Goal: Transaction & Acquisition: Purchase product/service

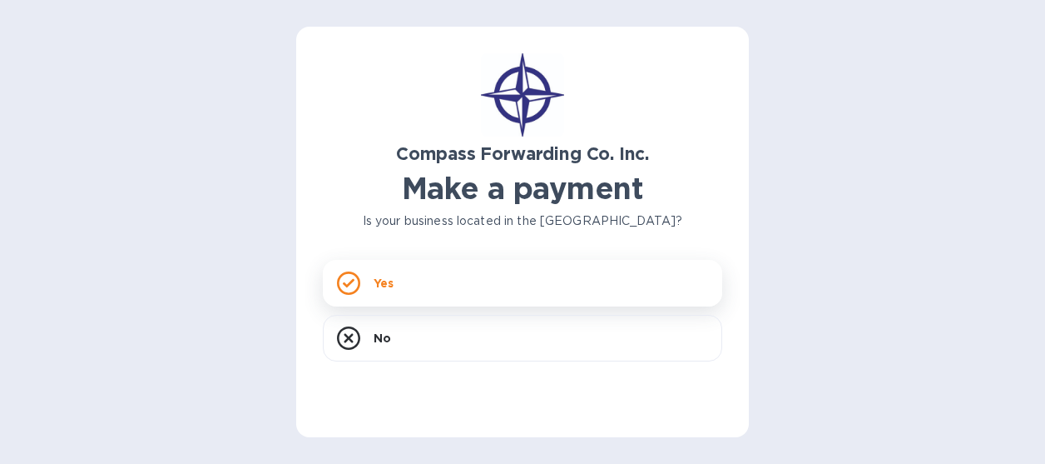
click at [394, 284] on p "Yes" at bounding box center [384, 283] width 20 height 17
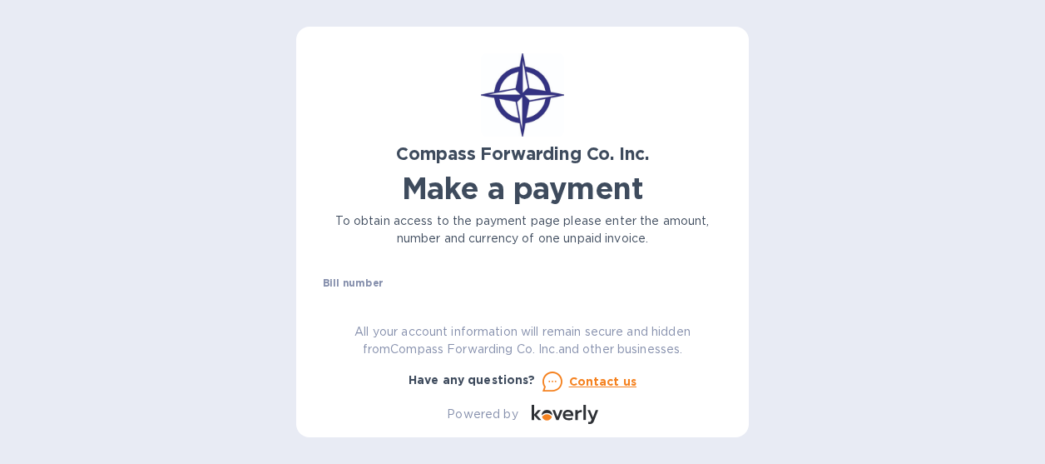
click at [396, 279] on div "Bill number №" at bounding box center [523, 296] width 400 height 38
click at [452, 295] on div "Compass Forwarding Co. Inc. Make a payment To obtain access to the payment page…" at bounding box center [523, 238] width 400 height 370
click at [433, 276] on div "Compass Forwarding Co. Inc. Make a payment To obtain access to the payment page…" at bounding box center [523, 238] width 400 height 370
click at [350, 280] on label "Bill number" at bounding box center [353, 284] width 60 height 10
click at [335, 281] on label "Bill number" at bounding box center [353, 284] width 60 height 10
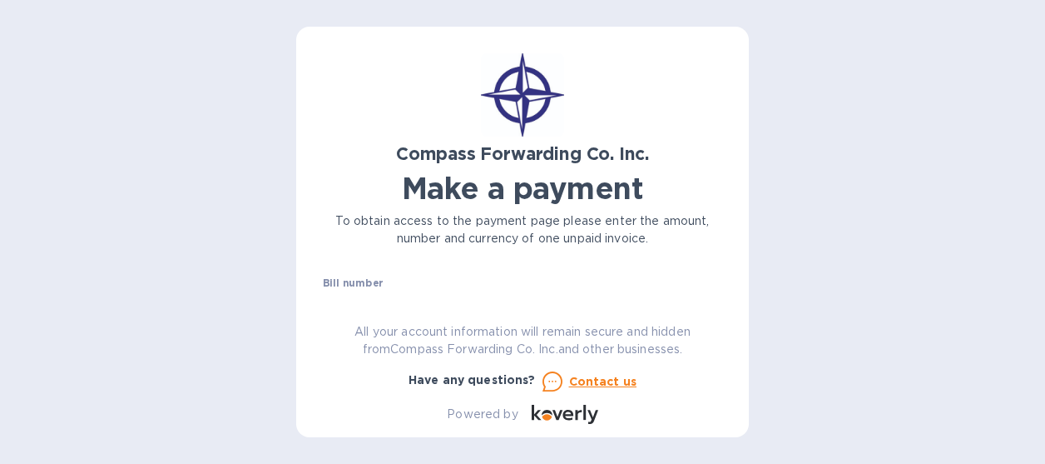
click at [623, 289] on div "Bill number №" at bounding box center [523, 296] width 400 height 38
click at [519, 290] on div "Compass Forwarding Co. Inc. Make a payment To obtain access to the payment page…" at bounding box center [523, 238] width 400 height 370
click at [504, 289] on div "Bill number №" at bounding box center [523, 296] width 400 height 38
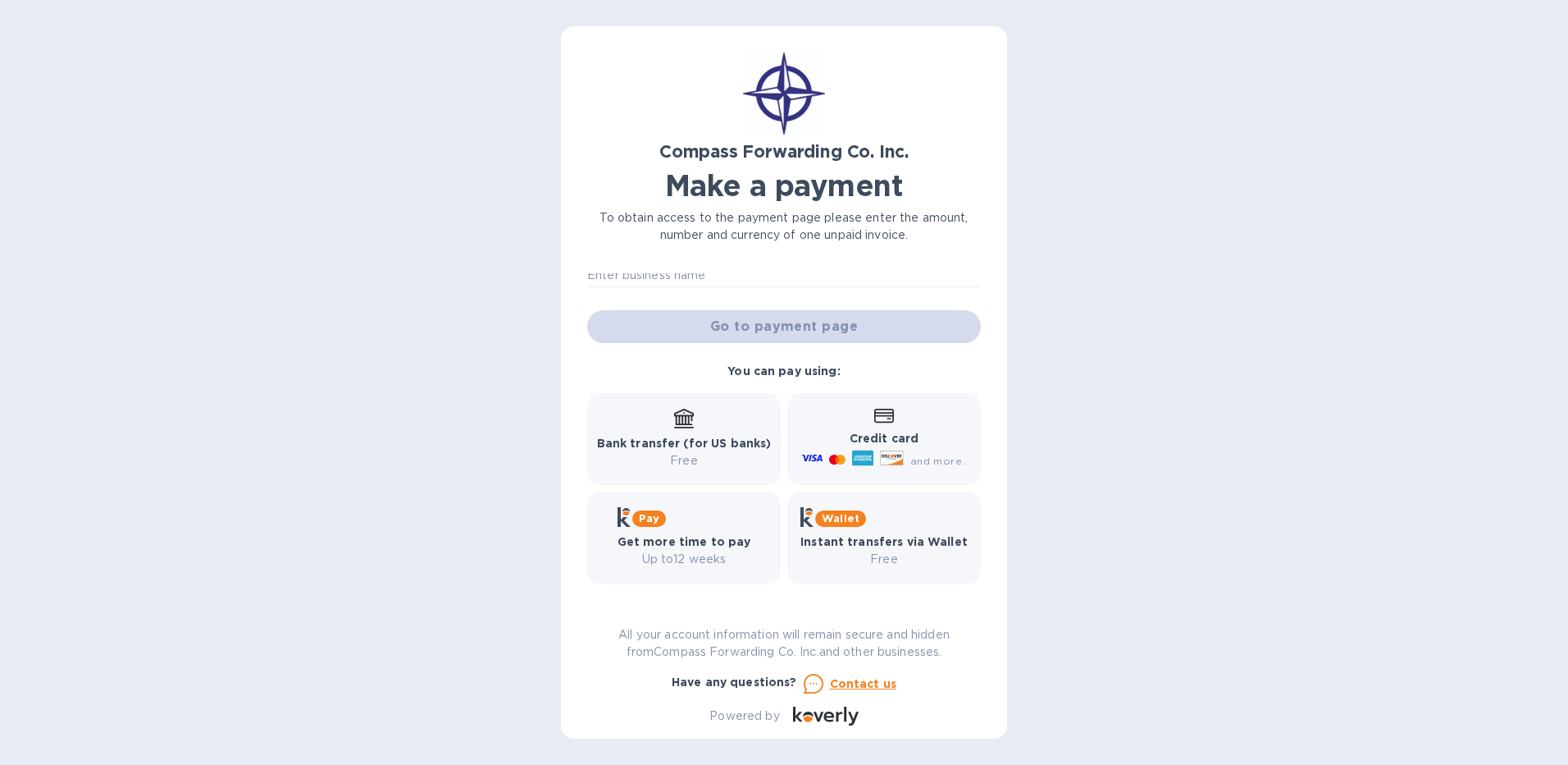
scroll to position [118, 0]
click at [680, 276] on input "text" at bounding box center [784, 274] width 394 height 25
drag, startPoint x: 981, startPoint y: 374, endPoint x: 983, endPoint y: 299, distance: 75.0
click at [983, 299] on div "Compass Forwarding Co. Inc. Make a payment To obtain access to the payment page…" at bounding box center [784, 382] width 446 height 712
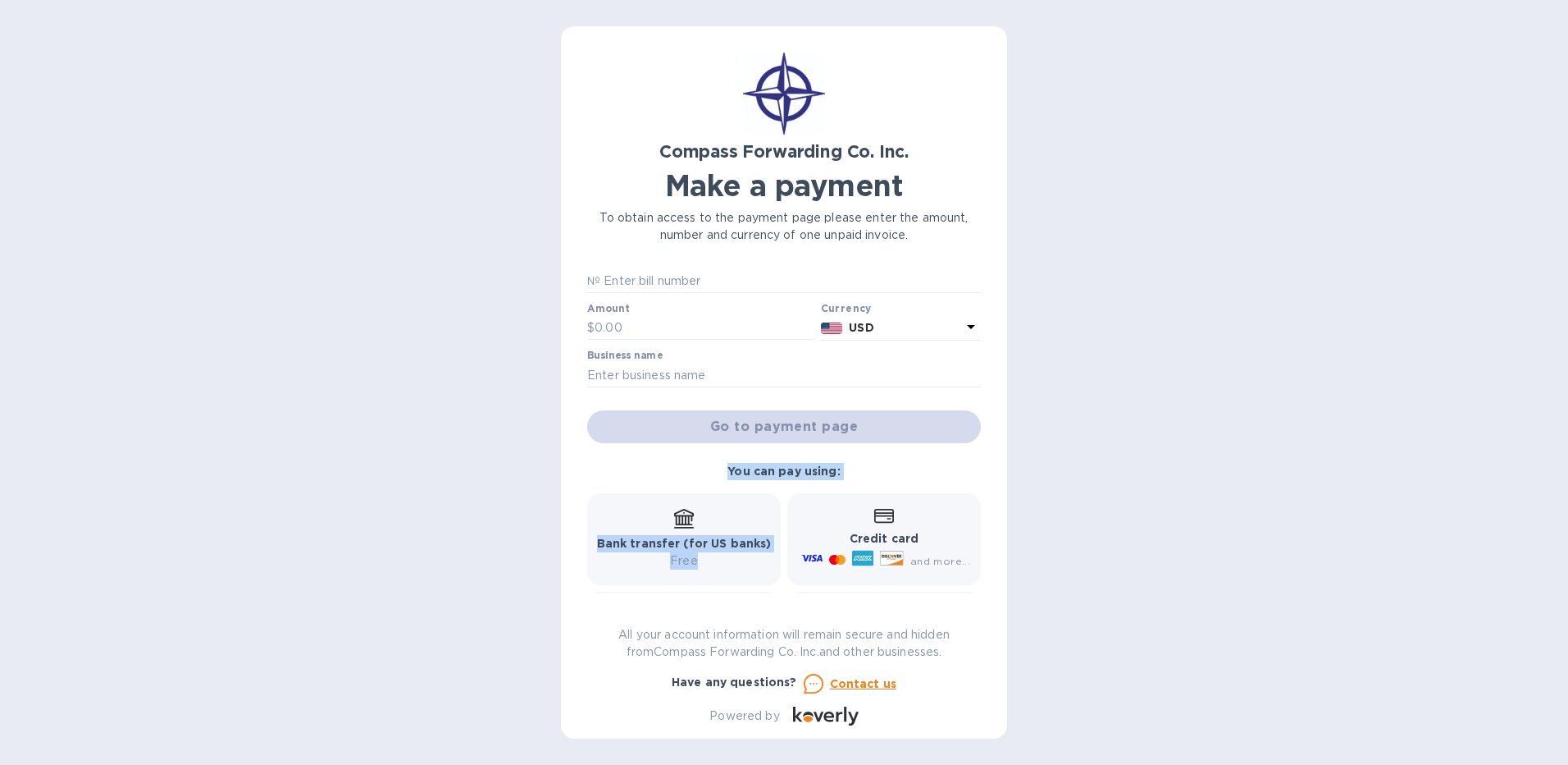
scroll to position [0, 0]
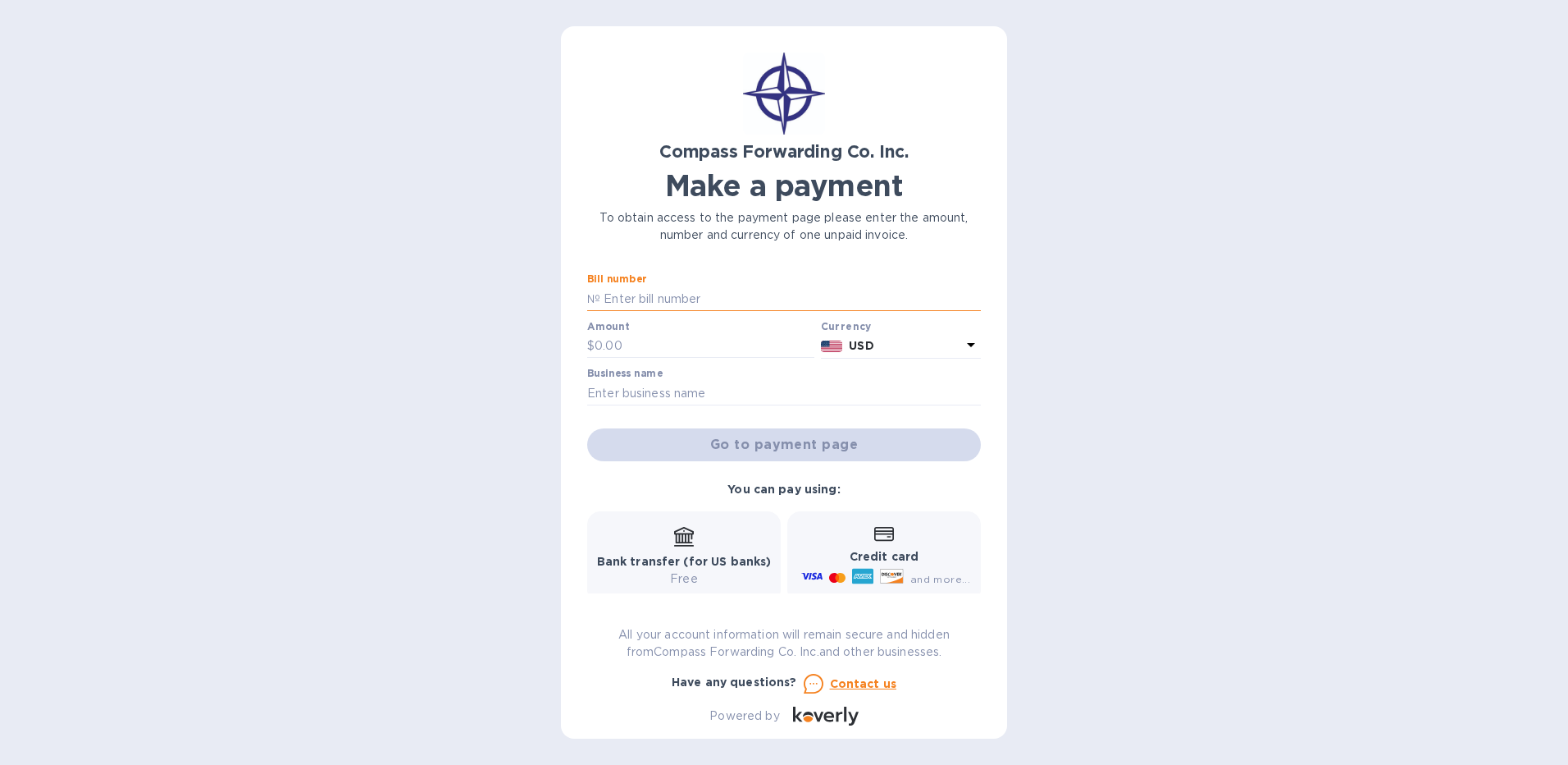
click at [630, 287] on input "text" at bounding box center [790, 298] width 380 height 25
type input "B"
type input "BCOMAI00014261"
click at [601, 340] on input "text" at bounding box center [704, 346] width 220 height 25
type input "222.21"
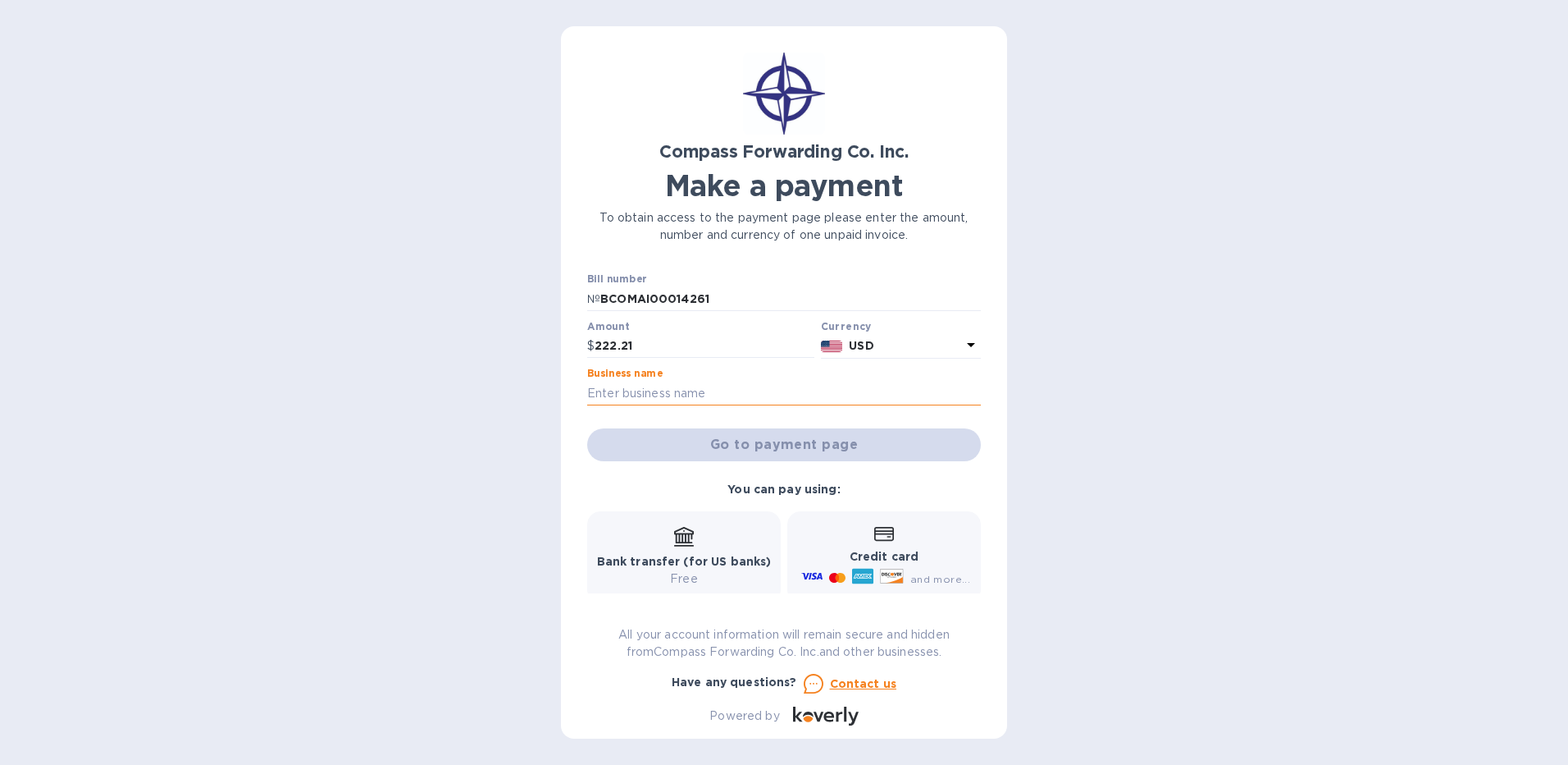
click at [660, 393] on input "text" at bounding box center [784, 392] width 394 height 25
type input "Construction Technology Labortories, Inc. DBA CTLGroup"
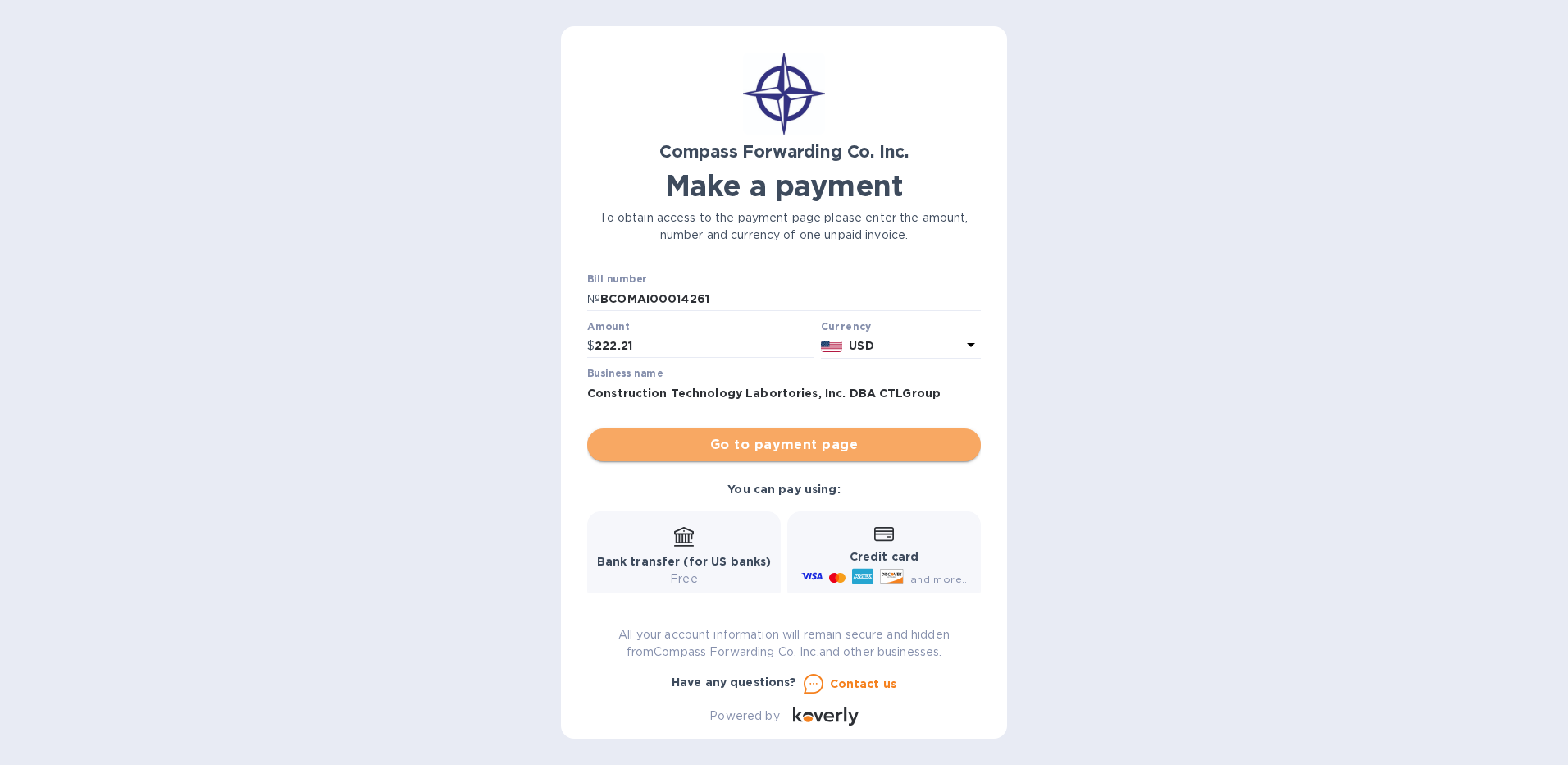
click at [829, 447] on span "Go to payment page" at bounding box center [784, 445] width 368 height 20
